Goal: Task Accomplishment & Management: Manage account settings

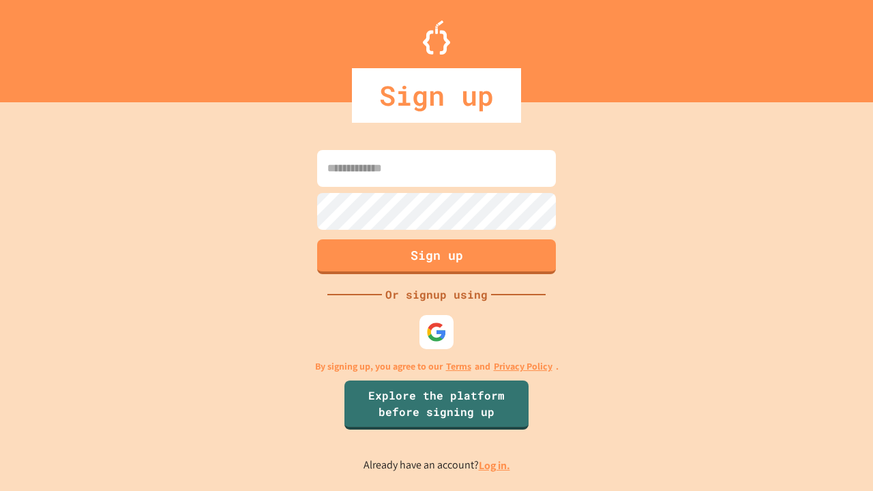
click at [495, 465] on link "Log in." at bounding box center [494, 465] width 31 height 14
